Goal: Task Accomplishment & Management: Manage account settings

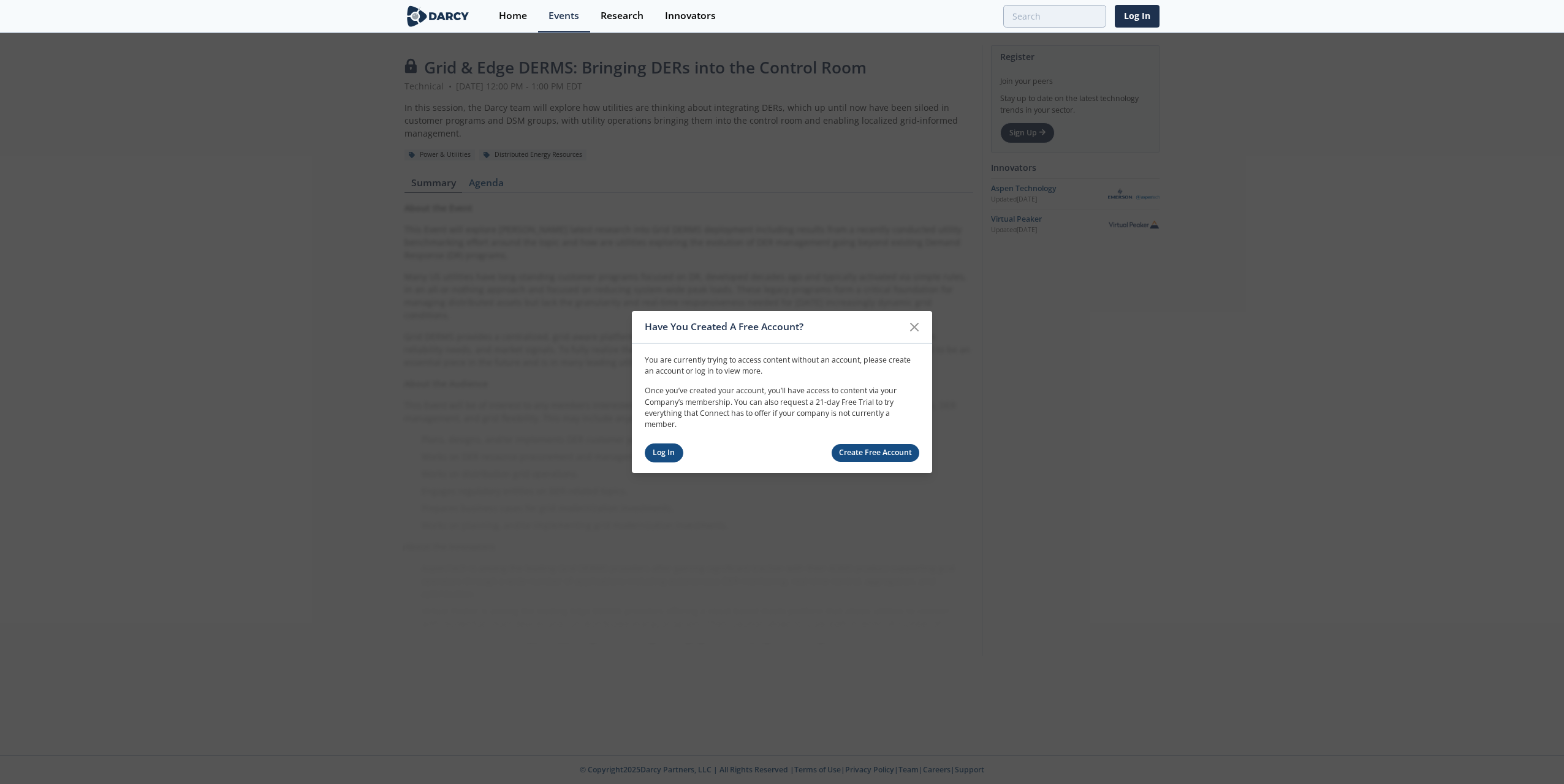
click at [655, 455] on link "Log In" at bounding box center [664, 453] width 39 height 19
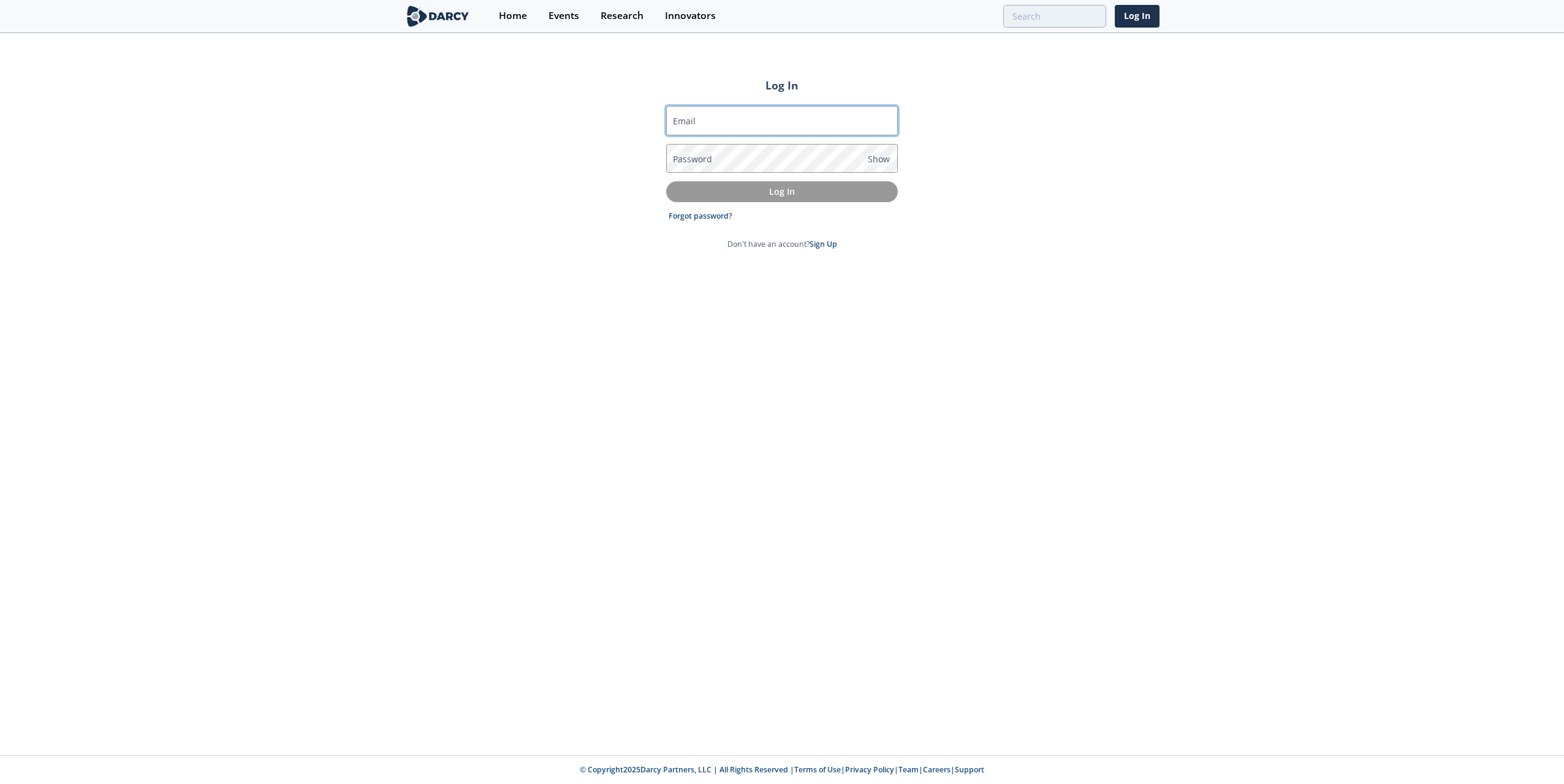
click at [709, 120] on input "Email" at bounding box center [782, 121] width 232 height 29
type input "[EMAIL_ADDRESS][DOMAIN_NAME]"
click at [666, 181] on button "Log In" at bounding box center [782, 191] width 232 height 20
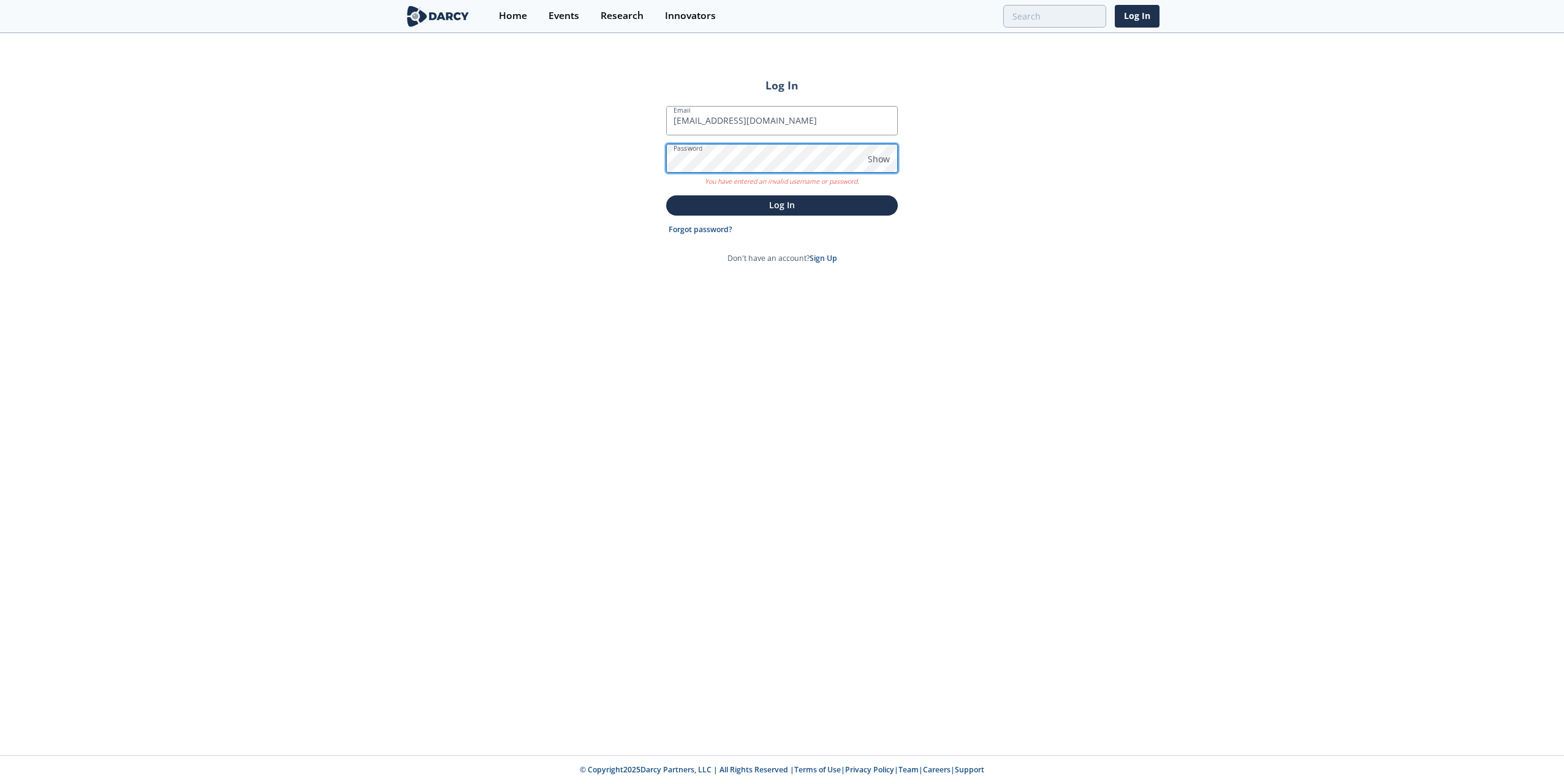
click at [552, 163] on div "Log In Email [EMAIL_ADDRESS][DOMAIN_NAME] Password Show You have entered an inv…" at bounding box center [782, 395] width 1564 height 721
click at [744, 205] on p "Log In" at bounding box center [782, 204] width 215 height 13
click at [581, 168] on div "Log In Email [EMAIL_ADDRESS][DOMAIN_NAME] Password Show You have entered an inv…" at bounding box center [782, 395] width 1564 height 721
click at [784, 212] on button "Log In" at bounding box center [782, 205] width 232 height 20
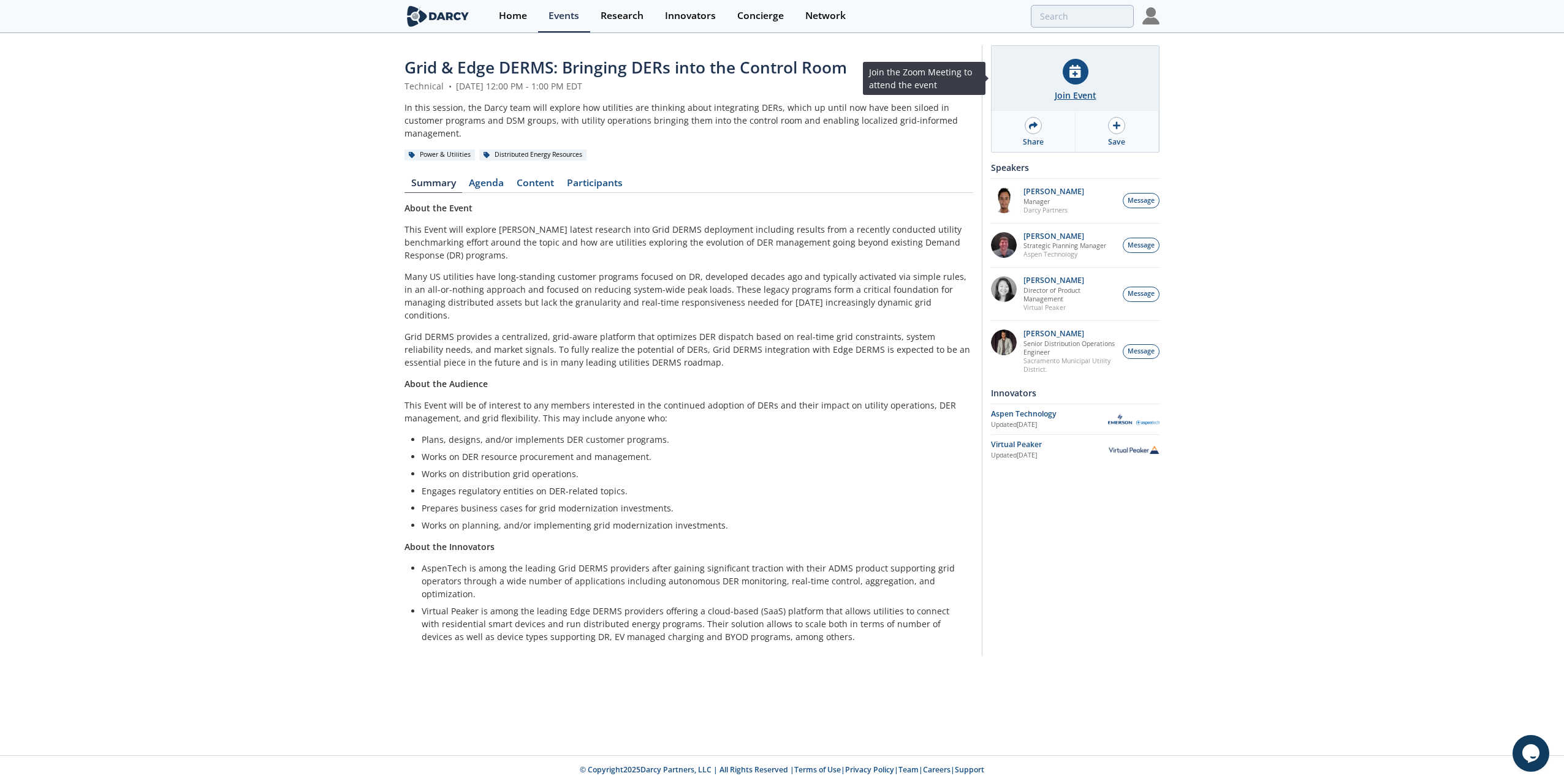
click at [1065, 92] on div "Join Event" at bounding box center [1075, 95] width 42 height 13
